Goal: Task Accomplishment & Management: Complete application form

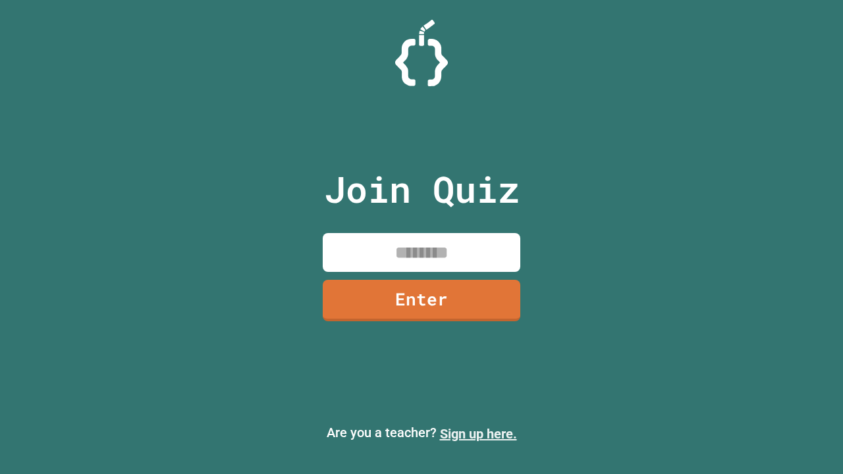
click at [478, 434] on link "Sign up here." at bounding box center [478, 434] width 77 height 16
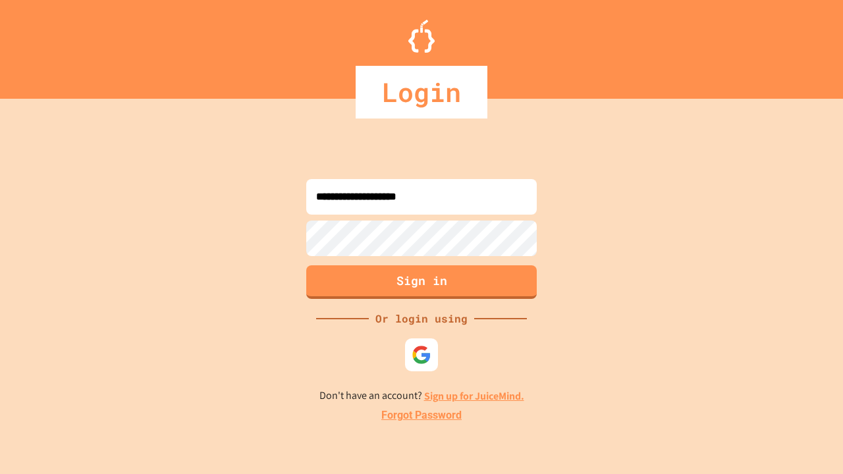
type input "**********"
